Goal: Task Accomplishment & Management: Manage account settings

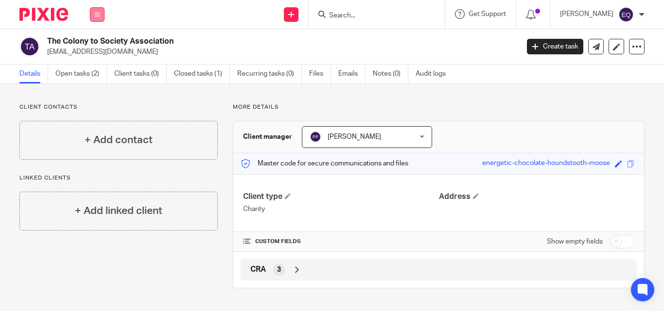
click at [94, 13] on icon at bounding box center [97, 15] width 6 height 6
click at [101, 74] on link "Clients" at bounding box center [95, 73] width 22 height 7
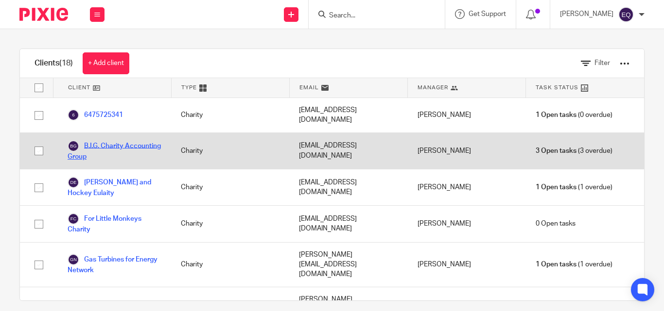
click at [101, 140] on link "B.I.G. Charity Accounting Group" at bounding box center [115, 150] width 94 height 21
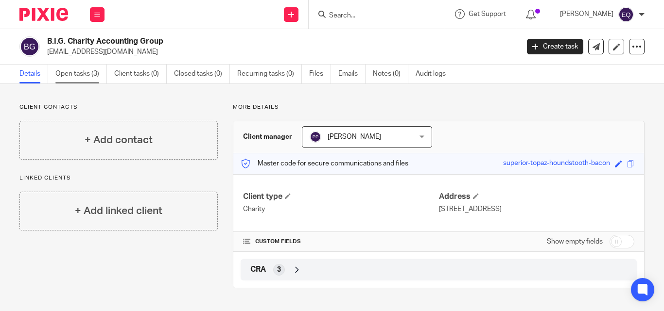
click at [83, 72] on link "Open tasks (3)" at bounding box center [81, 74] width 52 height 19
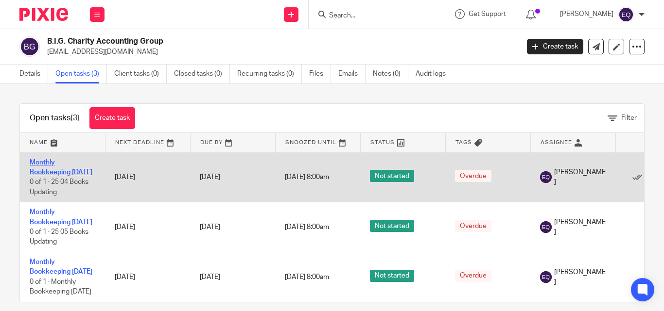
click at [39, 176] on link "Monthly Bookkeeping [DATE]" at bounding box center [61, 167] width 63 height 17
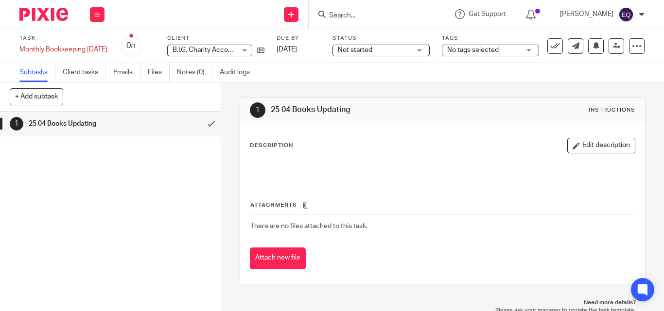
click at [430, 50] on div "Not started Not started" at bounding box center [380, 51] width 97 height 12
click at [539, 51] on div "No tags selected" at bounding box center [490, 51] width 97 height 12
click at [632, 47] on icon at bounding box center [637, 46] width 10 height 10
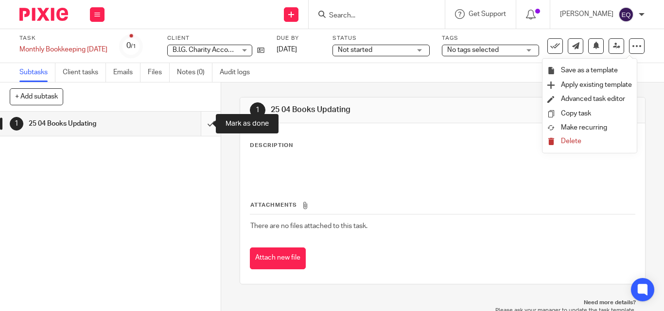
click at [202, 123] on input "submit" at bounding box center [110, 124] width 221 height 24
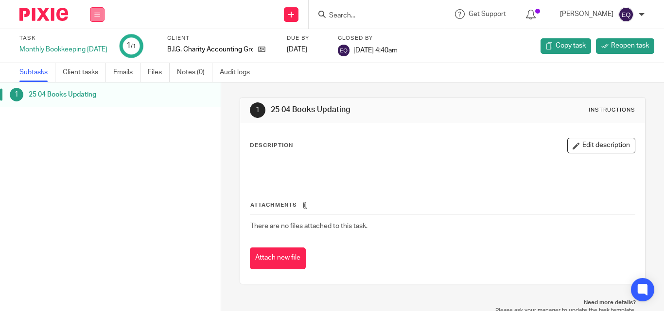
click at [97, 15] on icon at bounding box center [97, 15] width 6 height 6
click at [90, 74] on link "Clients" at bounding box center [94, 73] width 21 height 7
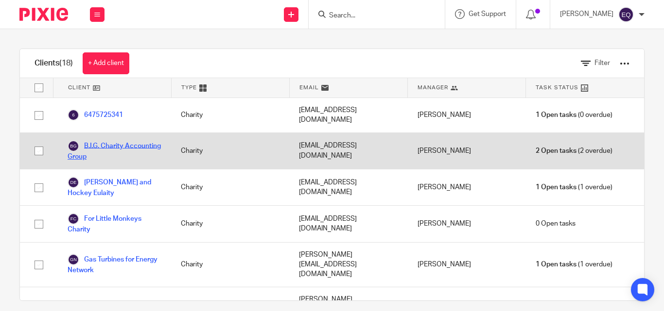
click at [111, 144] on link "B.I.G. Charity Accounting Group" at bounding box center [115, 150] width 94 height 21
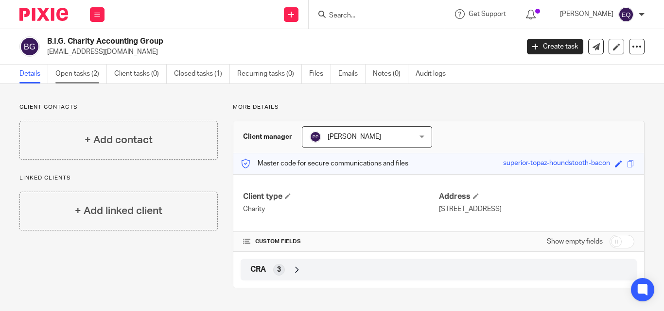
click at [82, 73] on link "Open tasks (2)" at bounding box center [81, 74] width 52 height 19
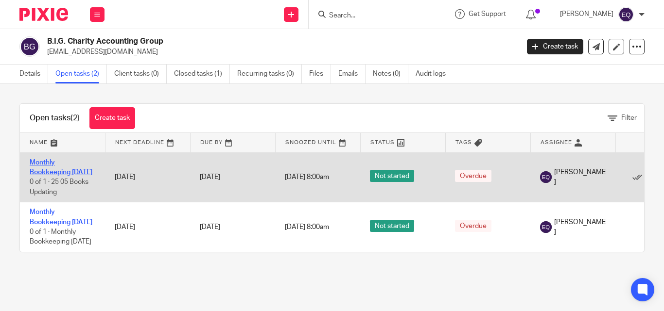
click at [49, 173] on link "Monthly Bookkeeping [DATE]" at bounding box center [61, 167] width 63 height 17
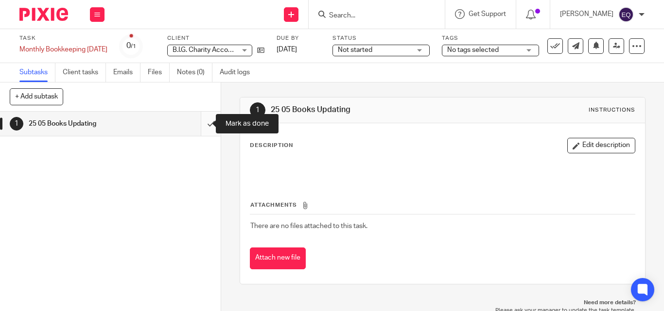
click at [200, 124] on input "submit" at bounding box center [110, 124] width 221 height 24
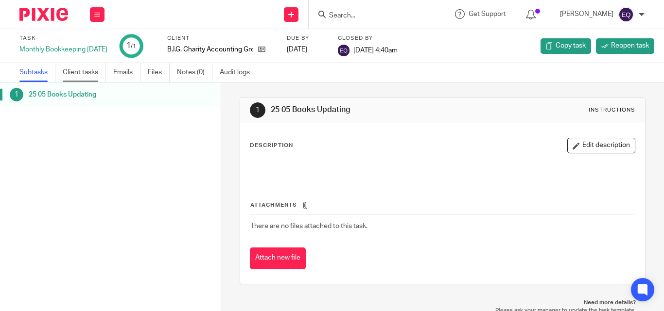
click at [73, 74] on link "Client tasks" at bounding box center [84, 72] width 43 height 19
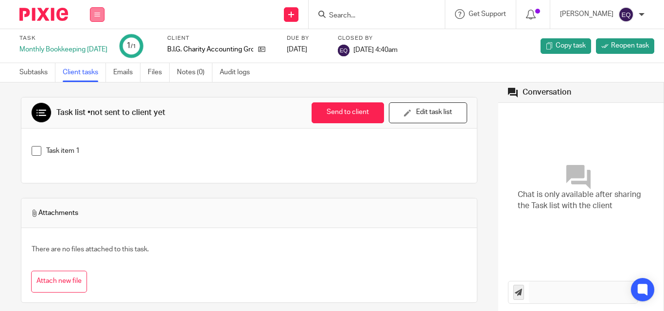
click at [96, 9] on button at bounding box center [97, 14] width 15 height 15
click at [93, 73] on link "Clients" at bounding box center [94, 73] width 21 height 7
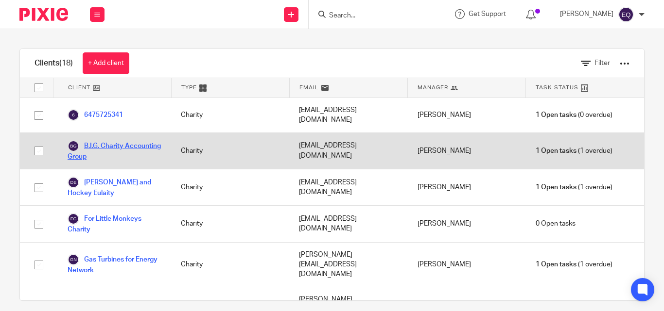
click at [102, 141] on link "B.I.G. Charity Accounting Group" at bounding box center [115, 150] width 94 height 21
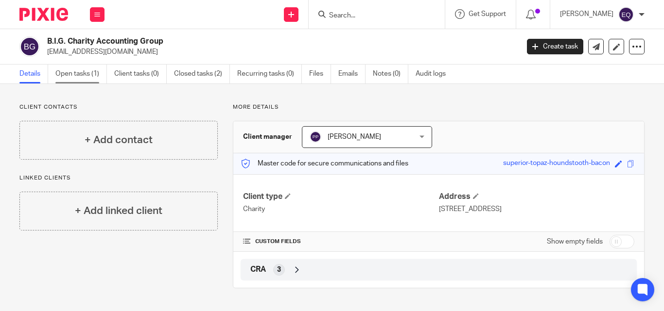
click at [67, 75] on link "Open tasks (1)" at bounding box center [81, 74] width 52 height 19
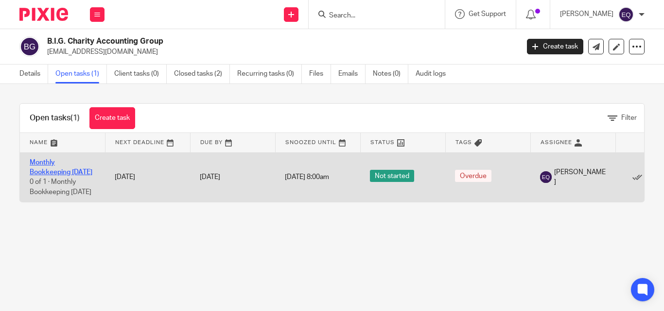
click at [49, 169] on link "Monthly Bookkeeping June 2025" at bounding box center [61, 167] width 63 height 17
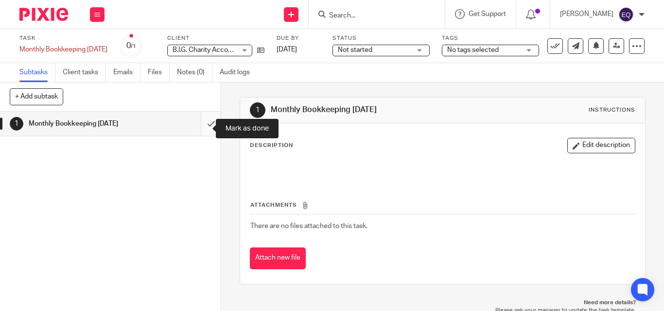
click at [200, 129] on input "submit" at bounding box center [110, 124] width 221 height 24
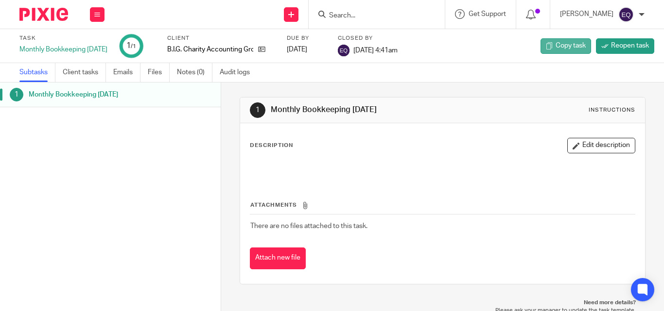
click at [559, 44] on span "Copy task" at bounding box center [570, 46] width 30 height 10
click at [101, 14] on button at bounding box center [97, 14] width 15 height 15
click at [94, 76] on link "Clients" at bounding box center [94, 73] width 21 height 7
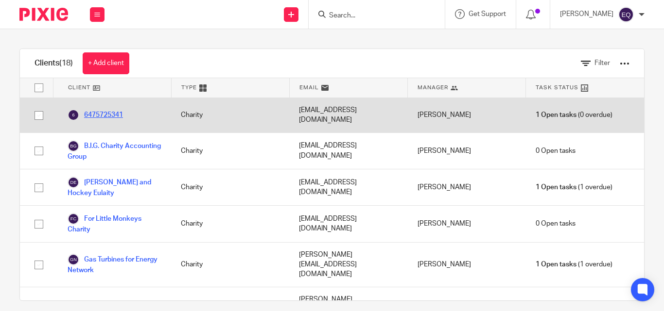
click at [103, 110] on link "6475725341" at bounding box center [95, 115] width 55 height 12
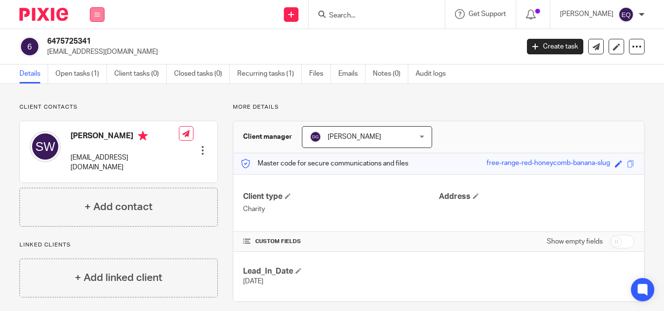
click at [101, 15] on button at bounding box center [97, 14] width 15 height 15
click at [94, 74] on link "Clients" at bounding box center [95, 73] width 22 height 7
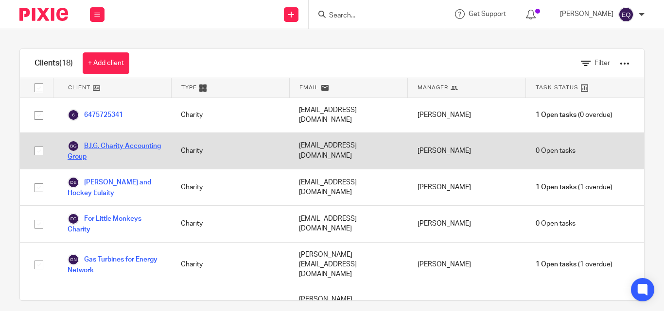
click at [99, 140] on link "B.I.G. Charity Accounting Group" at bounding box center [115, 150] width 94 height 21
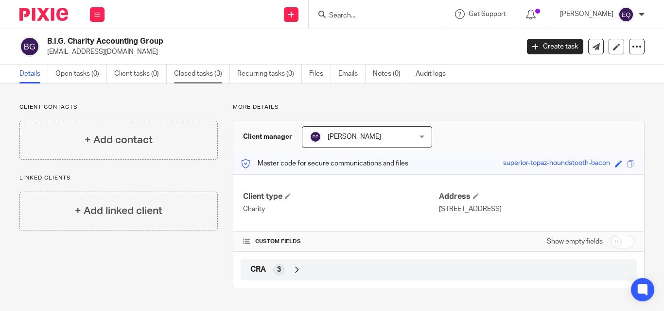
click at [201, 75] on link "Closed tasks (3)" at bounding box center [202, 74] width 56 height 19
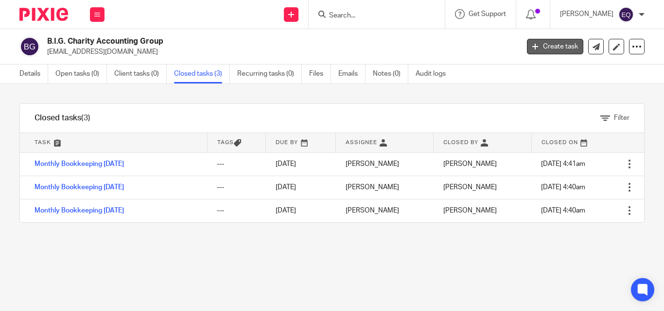
click at [550, 47] on link "Create task" at bounding box center [555, 47] width 56 height 16
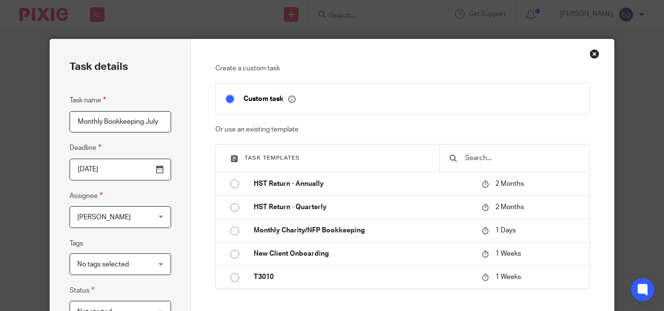
type input "Monthly Bookkeeping July"
click at [158, 171] on input "[DATE]" at bounding box center [120, 170] width 102 height 22
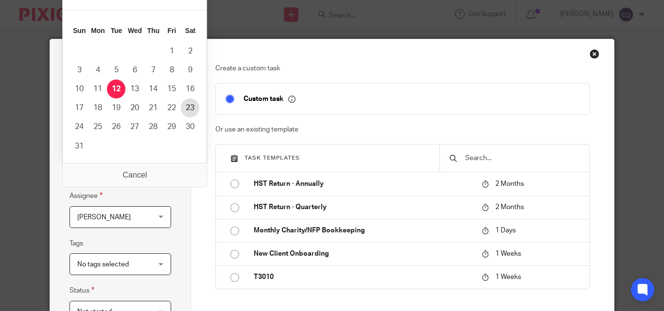
type input "[DATE]"
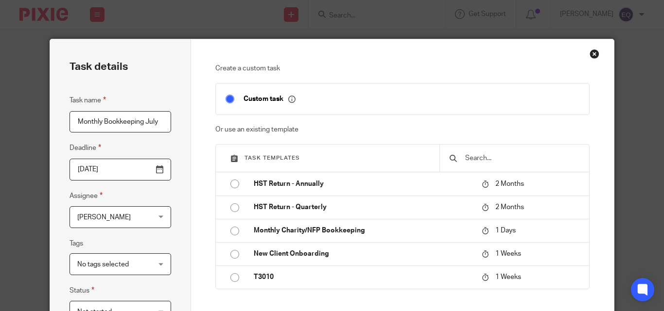
scroll to position [240, 0]
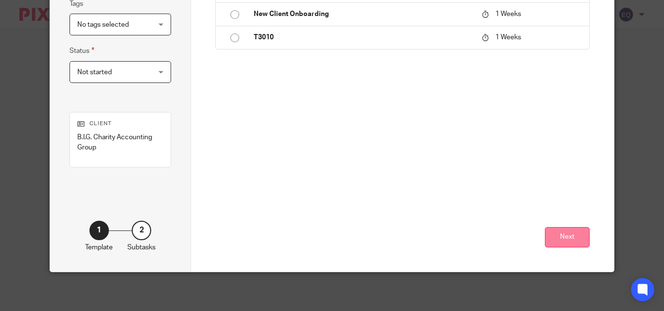
click at [550, 236] on button "Next" at bounding box center [567, 237] width 45 height 21
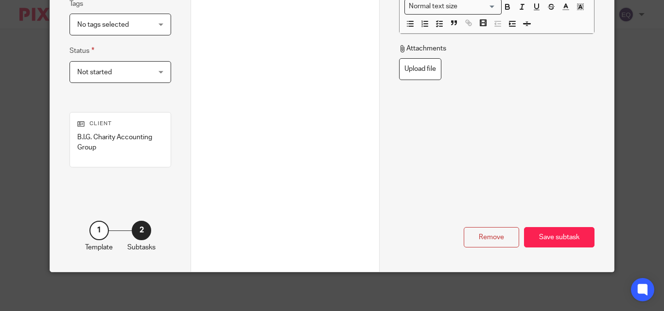
click at [550, 236] on div "Save subtask" at bounding box center [559, 237] width 70 height 21
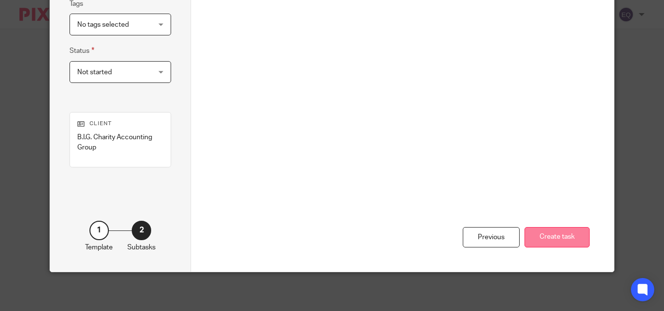
click at [561, 238] on button "Create task" at bounding box center [556, 237] width 65 height 21
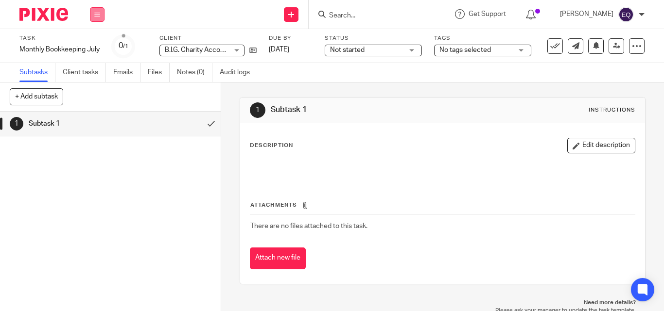
click at [98, 12] on icon at bounding box center [97, 15] width 6 height 6
click at [100, 73] on link "Clients" at bounding box center [94, 73] width 21 height 7
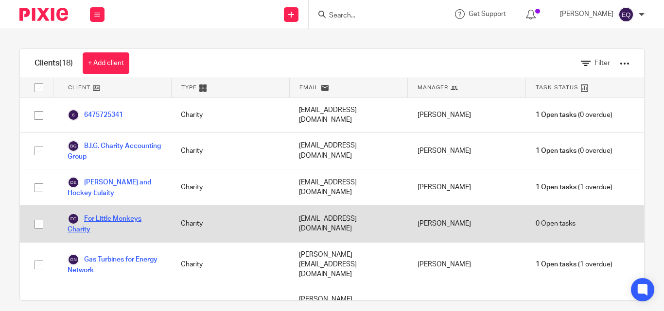
click at [102, 213] on link "For Little Monkeys Charity" at bounding box center [115, 223] width 94 height 21
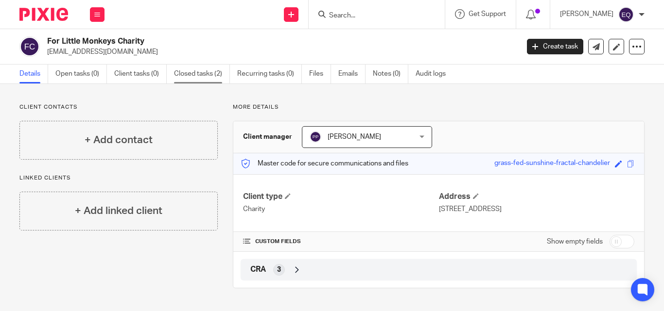
click at [196, 76] on link "Closed tasks (2)" at bounding box center [202, 74] width 56 height 19
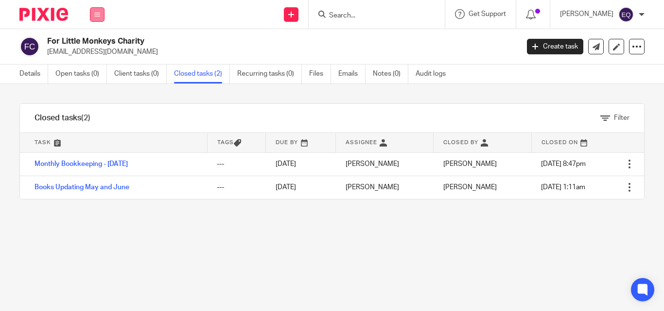
click at [95, 16] on icon at bounding box center [97, 15] width 6 height 6
click at [94, 72] on link "Clients" at bounding box center [95, 73] width 22 height 7
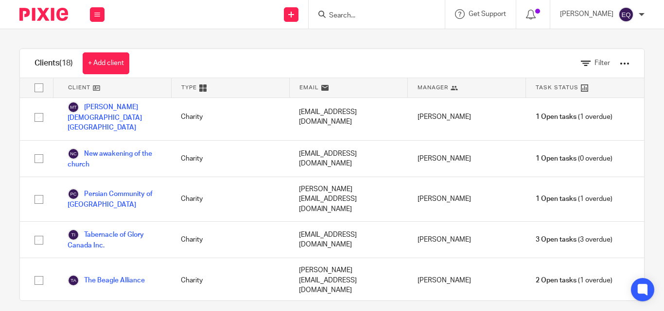
scroll to position [275, 0]
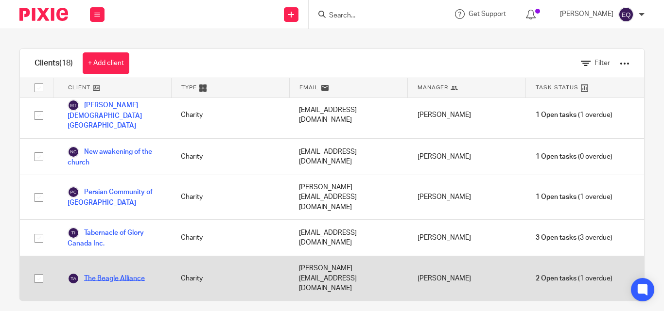
click at [112, 273] on link "The Beagle Alliance" at bounding box center [106, 279] width 77 height 12
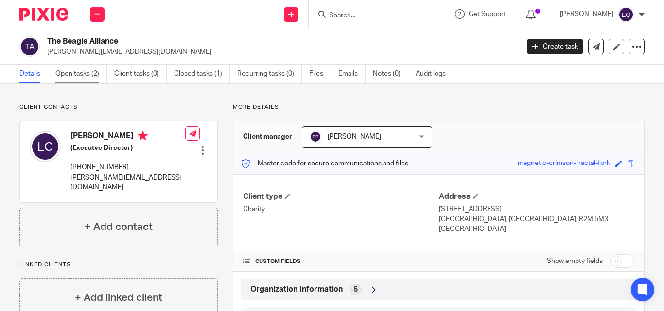
click at [73, 70] on link "Open tasks (2)" at bounding box center [81, 74] width 52 height 19
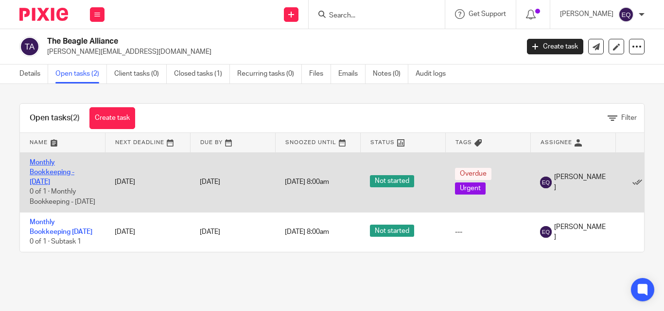
click at [56, 172] on link "Monthly Bookkeeping - [DATE]" at bounding box center [52, 172] width 45 height 27
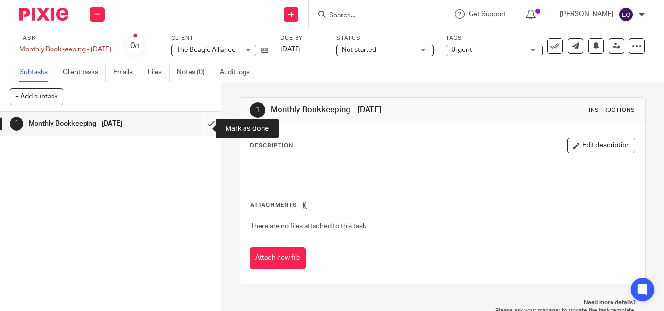
click at [201, 133] on input "submit" at bounding box center [110, 124] width 221 height 24
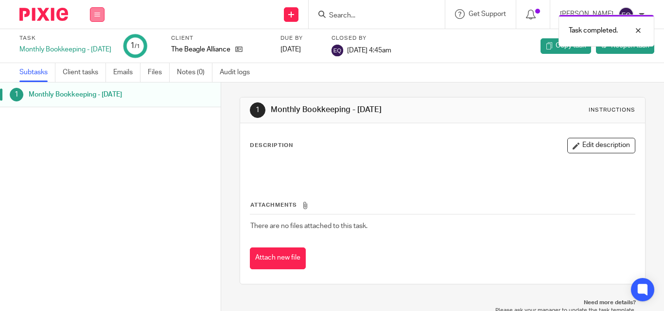
click at [95, 15] on icon at bounding box center [97, 15] width 6 height 6
click at [96, 73] on link "Clients" at bounding box center [94, 73] width 21 height 7
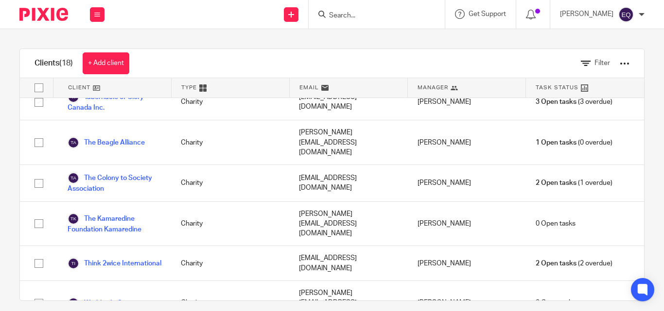
scroll to position [422, 0]
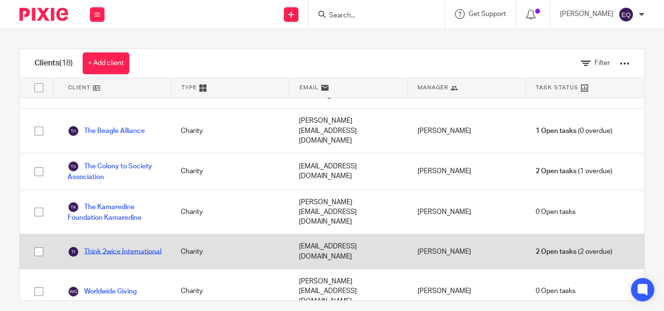
click at [106, 246] on link "Think 2wice International" at bounding box center [115, 252] width 94 height 12
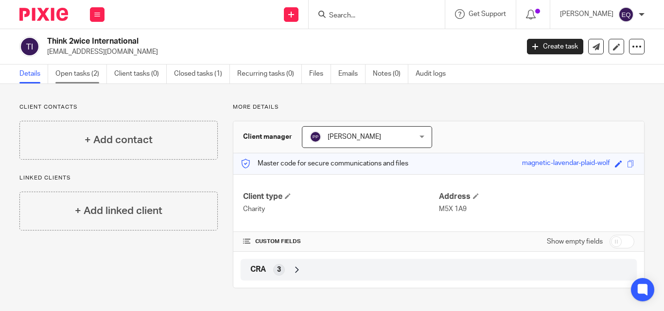
click at [78, 76] on link "Open tasks (2)" at bounding box center [81, 74] width 52 height 19
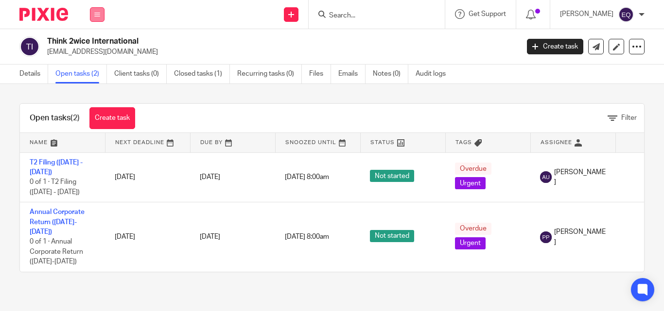
click at [96, 17] on icon at bounding box center [97, 15] width 6 height 6
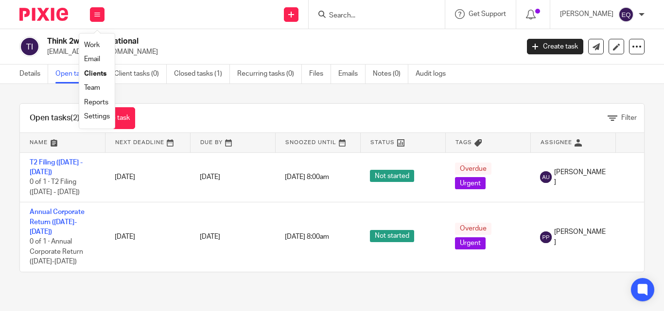
click at [97, 73] on link "Clients" at bounding box center [95, 73] width 22 height 7
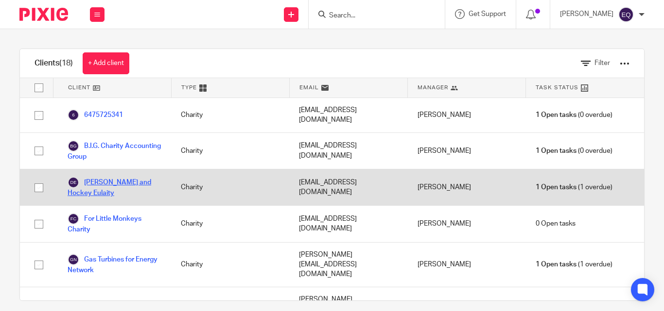
click at [105, 177] on link "[PERSON_NAME] and Hockey Eulaity" at bounding box center [115, 187] width 94 height 21
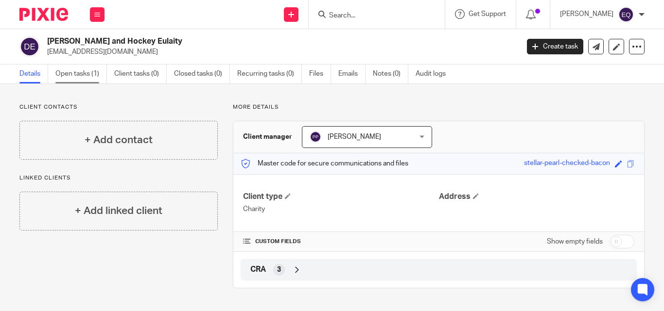
click at [82, 74] on link "Open tasks (1)" at bounding box center [81, 74] width 52 height 19
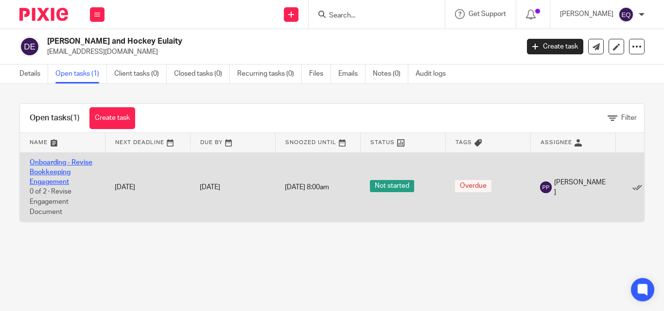
click at [42, 165] on link "Onboarding - Revise Bookkeeping Engagement" at bounding box center [61, 172] width 63 height 27
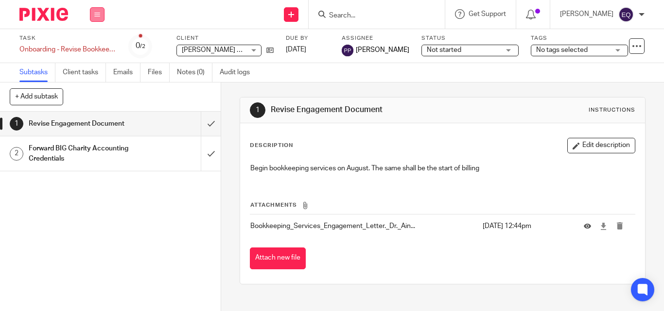
click at [98, 16] on icon at bounding box center [97, 15] width 6 height 6
click at [93, 74] on link "Clients" at bounding box center [94, 73] width 21 height 7
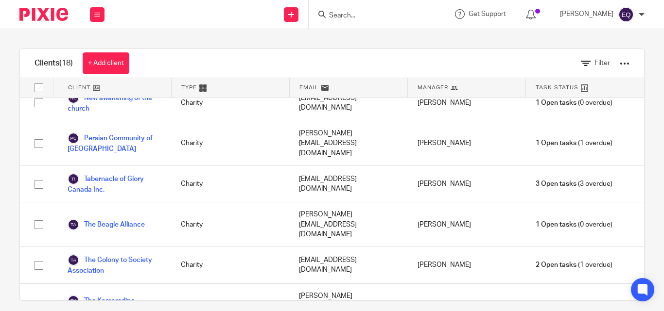
scroll to position [332, 0]
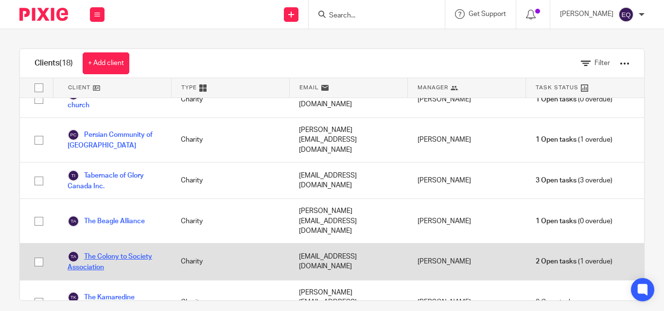
click at [96, 251] on link "The Colony to Society Association" at bounding box center [115, 261] width 94 height 21
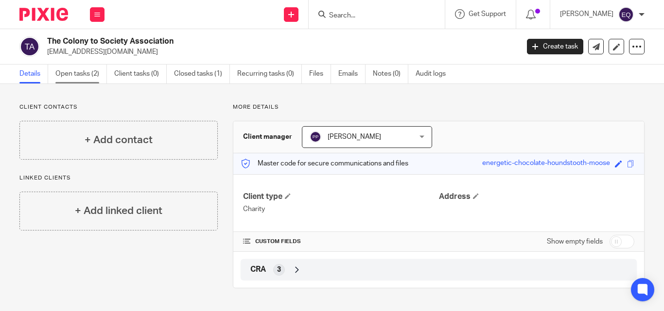
click at [87, 75] on link "Open tasks (2)" at bounding box center [81, 74] width 52 height 19
